Goal: Information Seeking & Learning: Find specific page/section

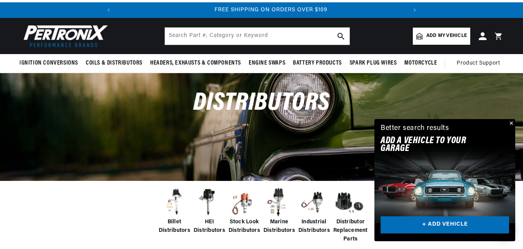
scroll to position [0, 290]
click at [208, 196] on img at bounding box center [209, 201] width 31 height 31
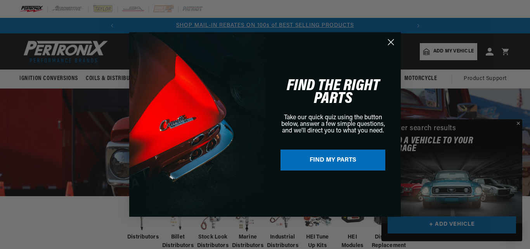
click at [324, 158] on button "FIND MY PARTS" at bounding box center [333, 160] width 105 height 21
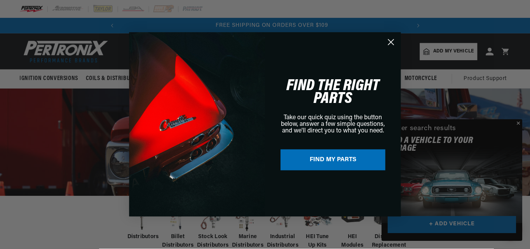
scroll to position [0, 290]
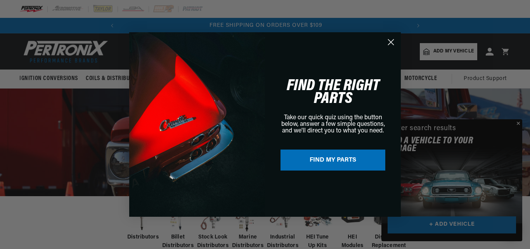
click at [391, 44] on circle "Close dialog" at bounding box center [391, 42] width 13 height 13
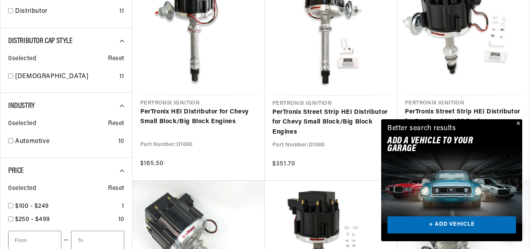
scroll to position [0, 0]
click at [518, 121] on button "Close" at bounding box center [517, 123] width 9 height 9
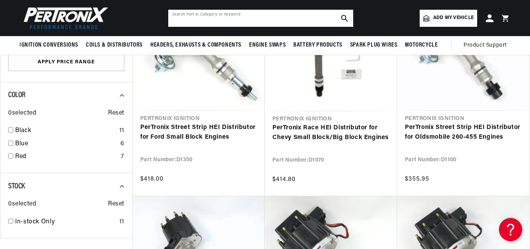
click at [294, 16] on input "text" at bounding box center [260, 18] width 185 height 17
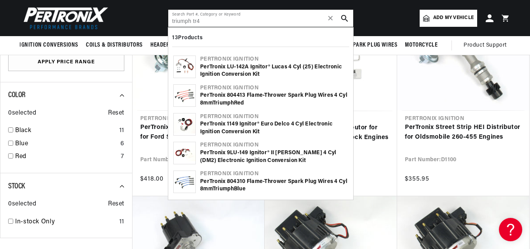
click at [212, 18] on input "triumph tr4" at bounding box center [260, 18] width 185 height 17
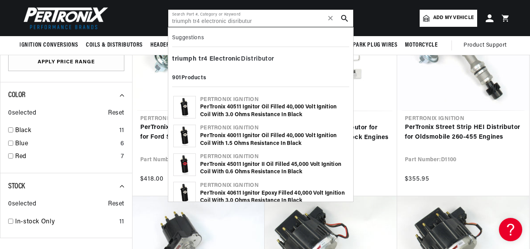
type input "triumph tr4 electronic disributur"
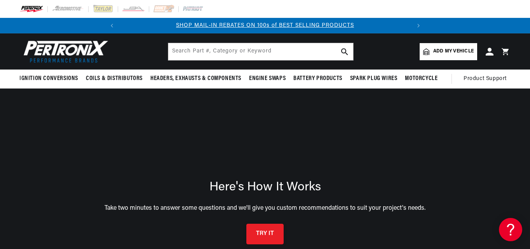
click at [259, 239] on button "TRY IT" at bounding box center [264, 234] width 37 height 21
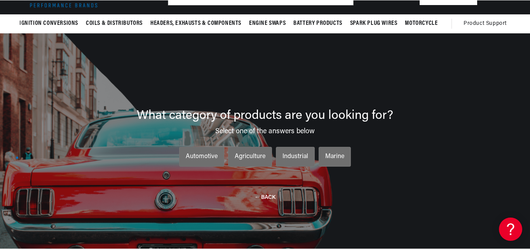
scroll to position [0, 290]
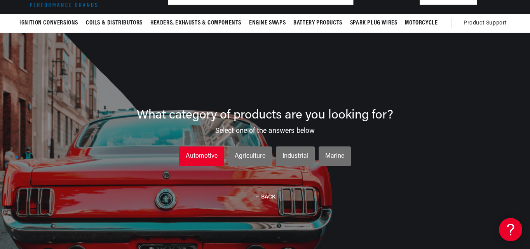
click at [207, 159] on div "Automotive" at bounding box center [202, 156] width 32 height 10
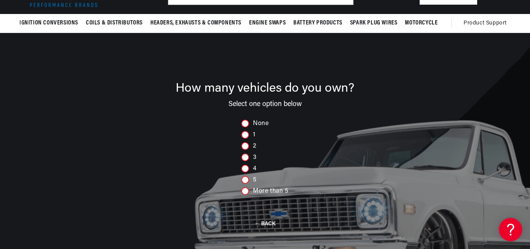
scroll to position [0, 0]
click at [247, 136] on div at bounding box center [245, 135] width 8 height 8
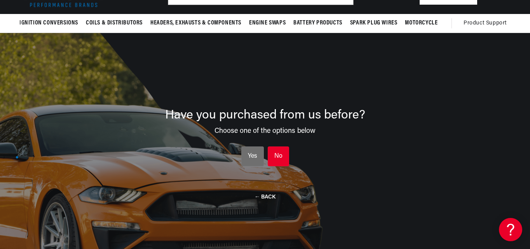
click at [281, 162] on li "No No No" at bounding box center [278, 156] width 21 height 20
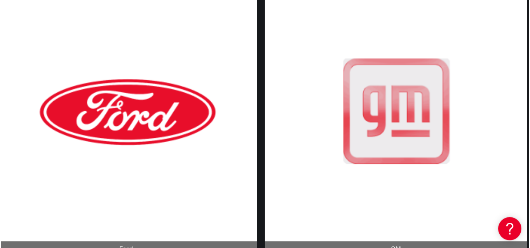
scroll to position [226, 0]
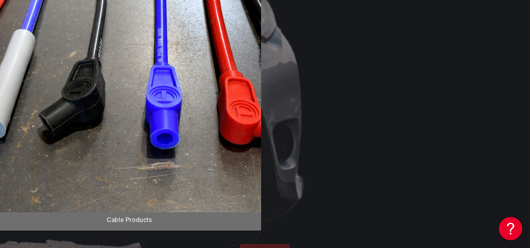
scroll to position [0, 290]
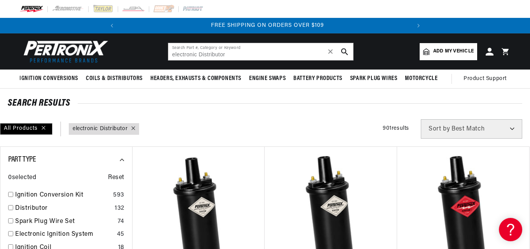
scroll to position [0, 290]
click at [240, 51] on input "electronic Distributor" at bounding box center [260, 51] width 185 height 17
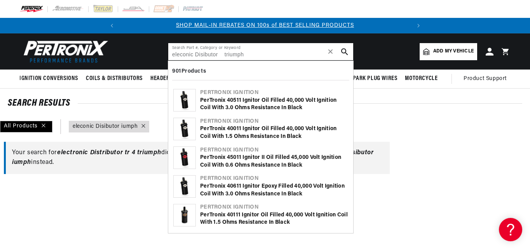
click at [249, 53] on input "eleconic Disibutor triumph" at bounding box center [260, 51] width 185 height 17
click at [194, 54] on input "eleconic Disibutor triumph tr4" at bounding box center [260, 51] width 185 height 17
click at [194, 54] on input "electroDisibutor triumph tr4" at bounding box center [260, 51] width 185 height 17
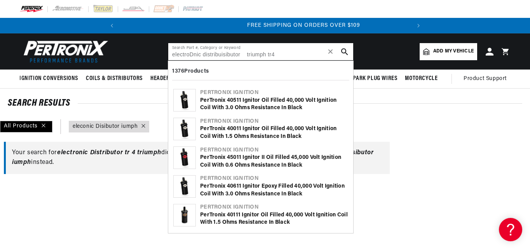
scroll to position [0, 290]
click at [255, 53] on input "electroDnic distributur isibutor triumph tr4" at bounding box center [260, 51] width 185 height 17
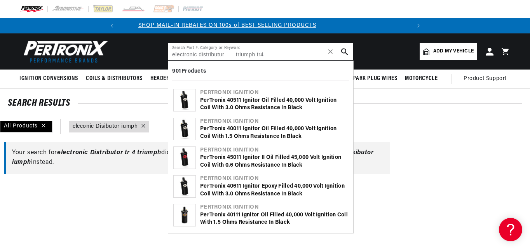
scroll to position [0, 0]
click at [344, 47] on button "search button" at bounding box center [344, 51] width 17 height 17
type input "electronic Distributor"
